Goal: Transaction & Acquisition: Book appointment/travel/reservation

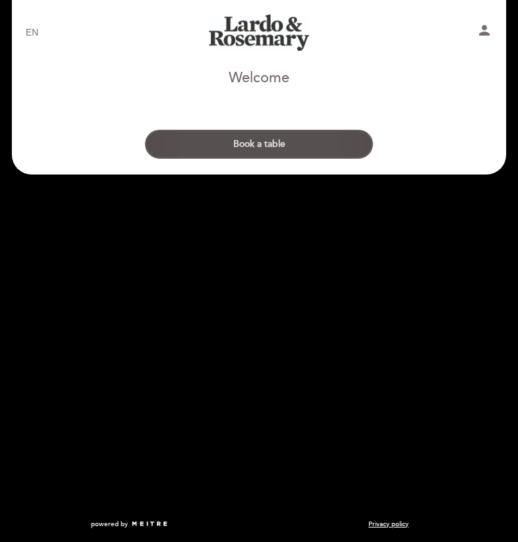
click at [319, 139] on button "Book a table" at bounding box center [259, 144] width 228 height 29
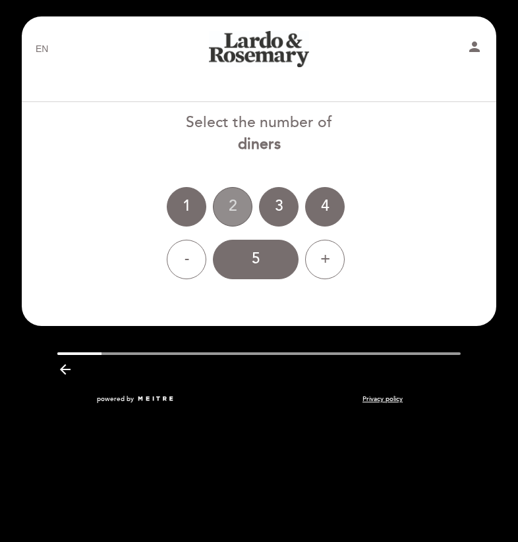
click at [227, 212] on div "2" at bounding box center [233, 207] width 40 height 40
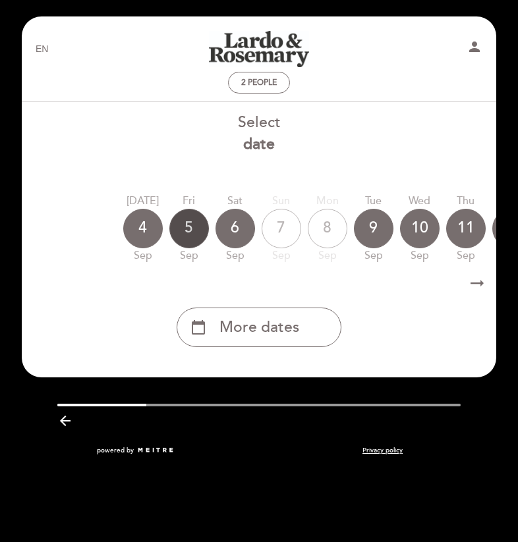
scroll to position [0, 46]
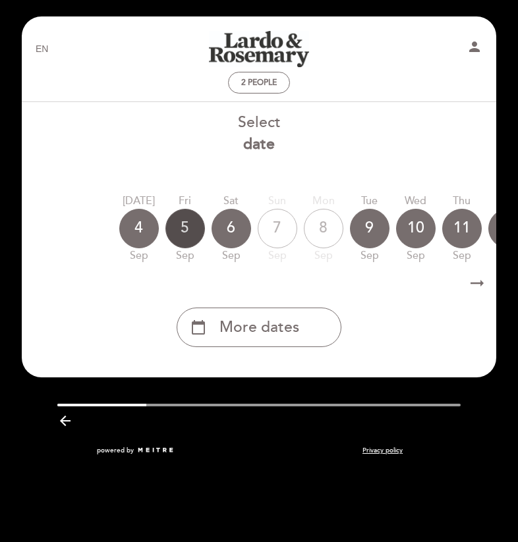
click at [186, 227] on div "5" at bounding box center [185, 229] width 40 height 40
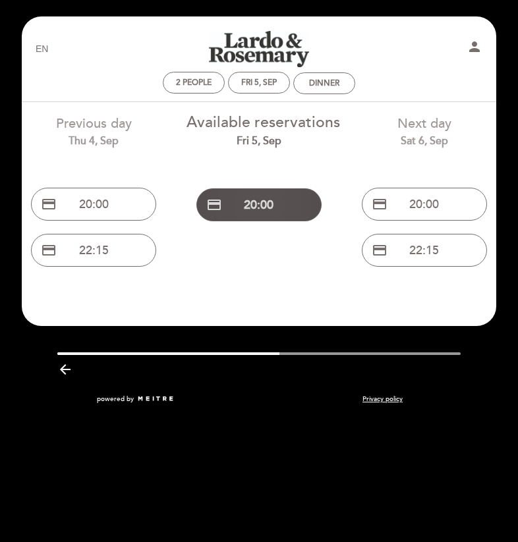
click at [265, 194] on button "credit_card 20:00" at bounding box center [258, 204] width 125 height 33
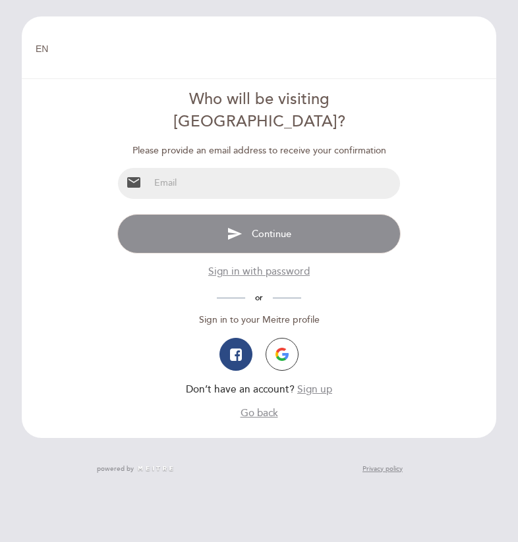
click at [272, 168] on input "email" at bounding box center [274, 183] width 250 height 31
type input "angie.dub@gmail.com"
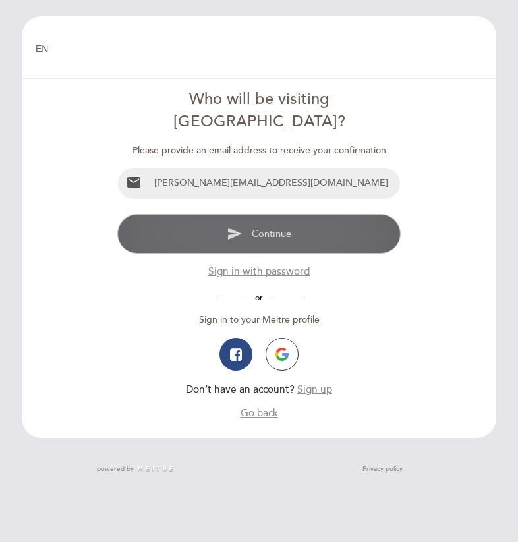
click at [354, 214] on button "send Continue" at bounding box center [258, 234] width 282 height 40
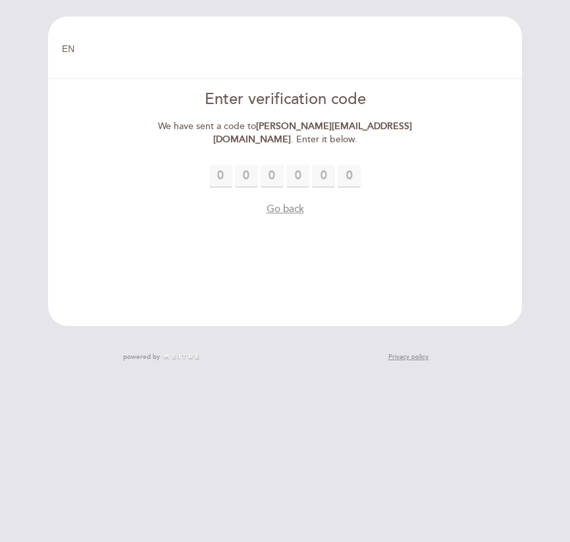
type input "1"
type input "9"
type input "7"
type input "6"
type input "9"
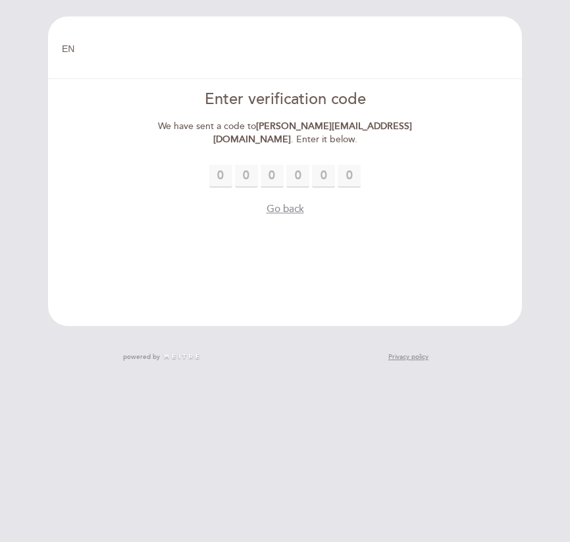
type input "0"
